Goal: Information Seeking & Learning: Learn about a topic

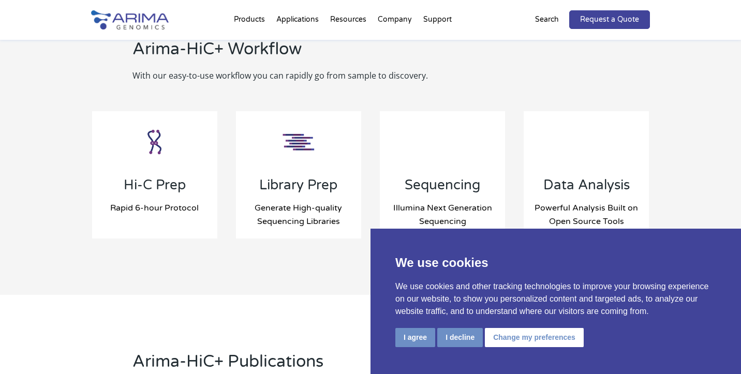
scroll to position [1133, 0]
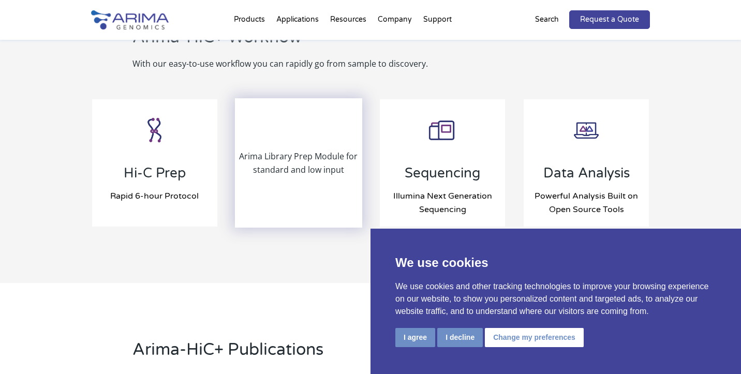
click at [316, 222] on div "Arima Library Prep Module for standard and low input" at bounding box center [298, 162] width 125 height 127
click at [316, 197] on div "Arima Library Prep Module for standard and low input" at bounding box center [298, 162] width 125 height 127
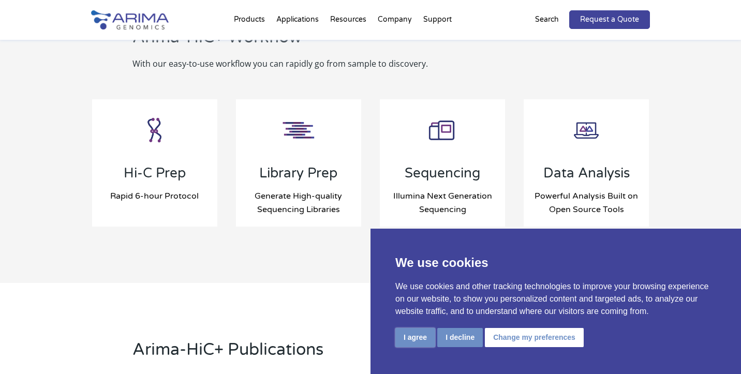
click at [412, 342] on button "I agree" at bounding box center [416, 337] width 40 height 19
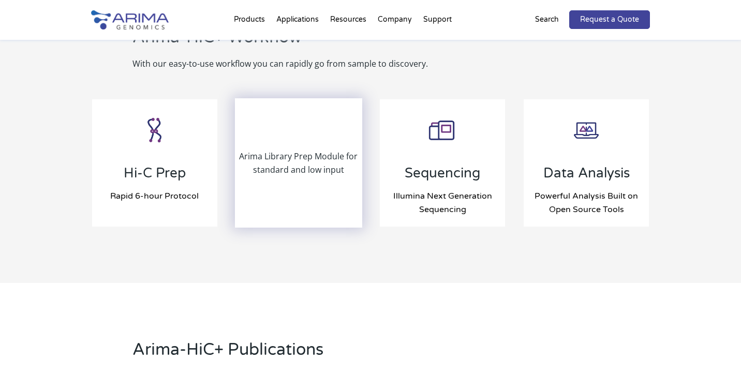
click at [293, 206] on div "Arima Library Prep Module for standard and low input" at bounding box center [298, 162] width 125 height 127
click at [285, 172] on p "Arima Library Prep Module for standard and low input" at bounding box center [298, 163] width 125 height 27
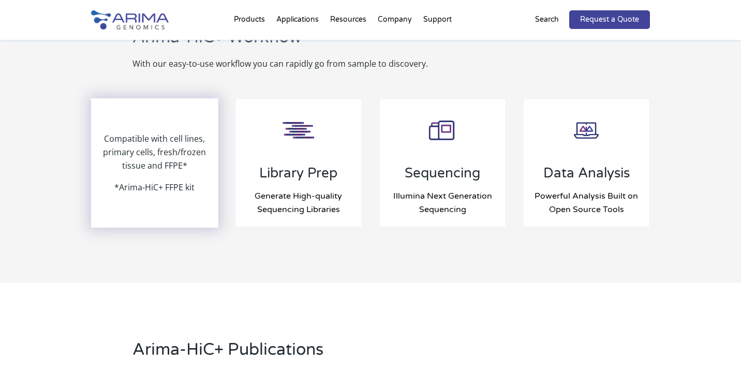
click at [197, 193] on div "Compatible with cell lines, primary cells, fresh/frozen tissue and FFPE* *Arima…" at bounding box center [154, 162] width 125 height 127
click at [174, 183] on p "*Arima-HiC+ FFPE kit" at bounding box center [154, 187] width 80 height 13
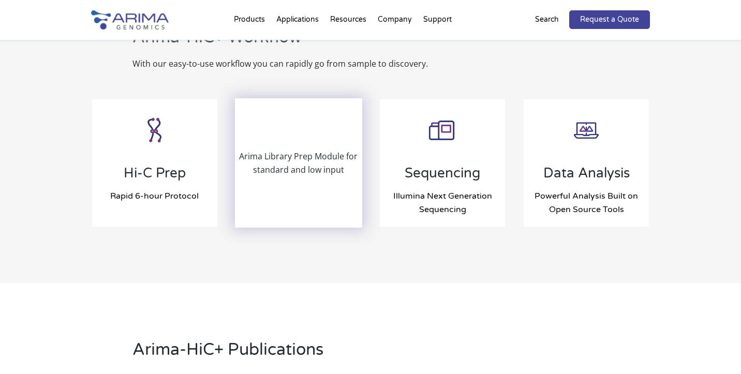
click at [297, 192] on div "Arima Library Prep Module for standard and low input" at bounding box center [298, 162] width 125 height 127
click at [294, 163] on p "Arima Library Prep Module for standard and low input" at bounding box center [298, 163] width 125 height 27
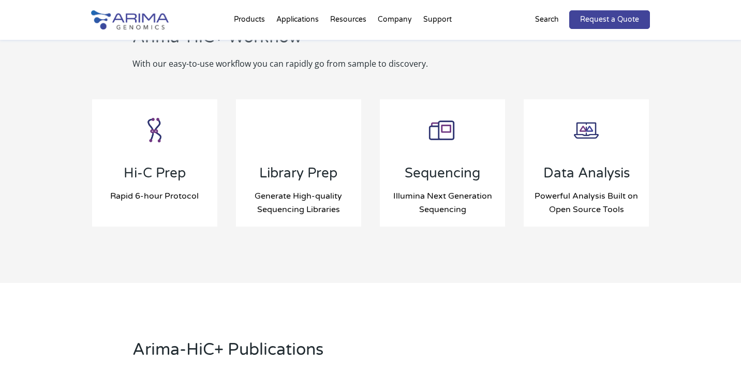
click at [315, 200] on div "Arima Library Prep Module for standard and low input" at bounding box center [298, 162] width 125 height 127
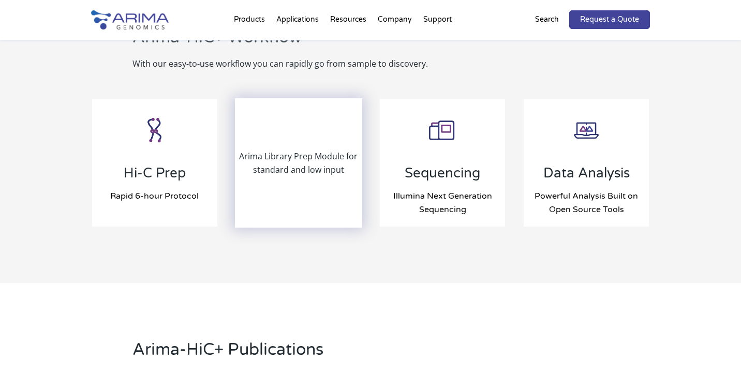
click at [313, 166] on p "Arima Library Prep Module for standard and low input" at bounding box center [298, 163] width 125 height 27
click at [319, 177] on div "Arima Library Prep Module for standard and low input" at bounding box center [298, 162] width 125 height 127
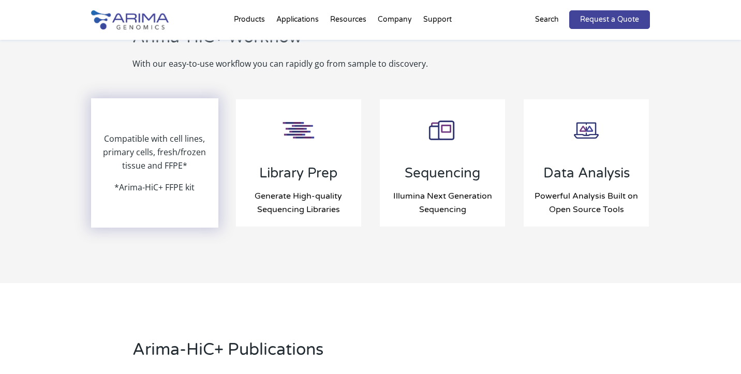
click at [167, 189] on p "*Arima-HiC+ FFPE kit" at bounding box center [154, 187] width 80 height 13
click at [172, 151] on p "Compatible with cell lines, primary cells, fresh/frozen tissue and FFPE*" at bounding box center [154, 156] width 125 height 49
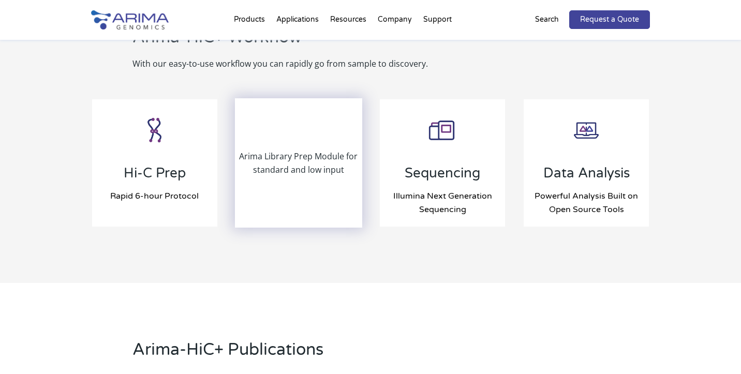
click at [339, 162] on p "Arima Library Prep Module for standard and low input" at bounding box center [298, 163] width 125 height 27
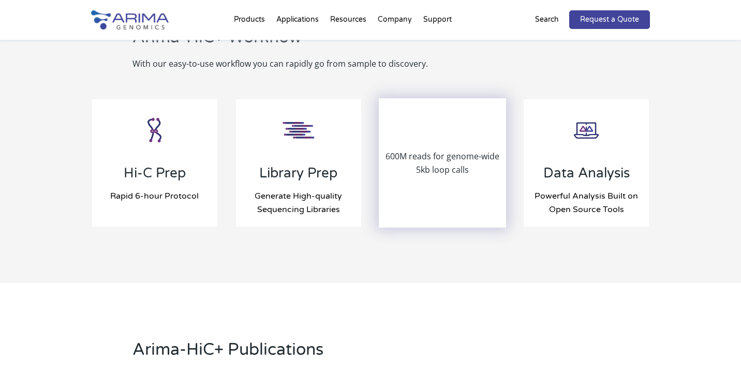
click at [428, 177] on div "600M reads for genome-wide 5kb loop calls" at bounding box center [442, 162] width 125 height 127
click at [429, 159] on p "600M reads for genome-wide 5kb loop calls" at bounding box center [442, 163] width 125 height 27
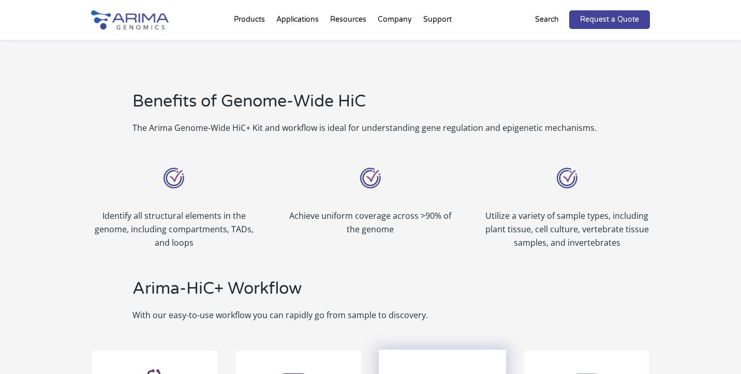
scroll to position [846, 0]
